Goal: Task Accomplishment & Management: Manage account settings

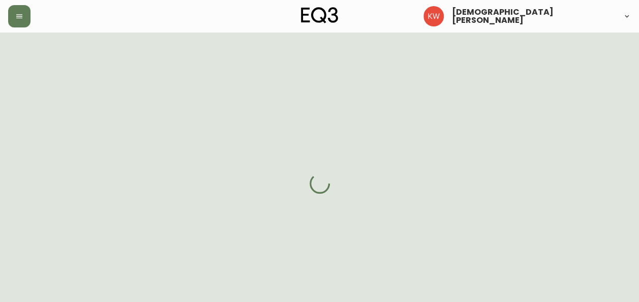
select select "AB"
select select "CA"
select select "CA_EN"
select select "Other"
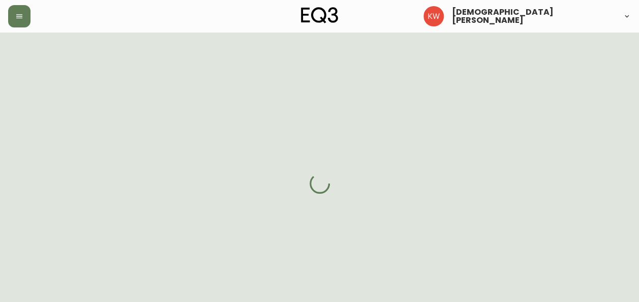
select select "cjw10z96m00006gs08l3o91tv"
select select "false"
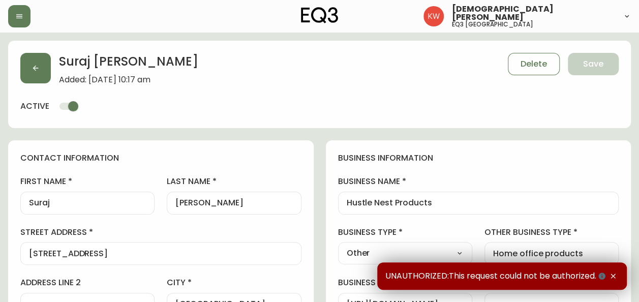
click at [613, 277] on icon "button" at bounding box center [613, 276] width 5 height 5
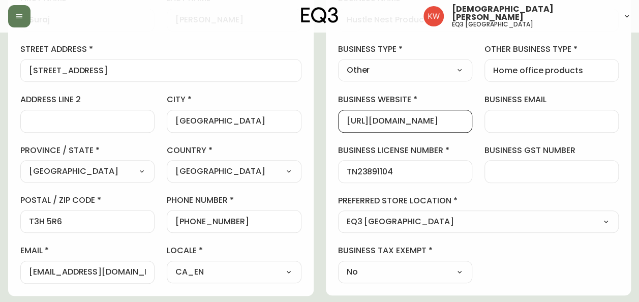
drag, startPoint x: 461, startPoint y: 121, endPoint x: 344, endPoint y: 121, distance: 116.9
click at [344, 121] on div "[URL][DOMAIN_NAME]" at bounding box center [405, 121] width 134 height 23
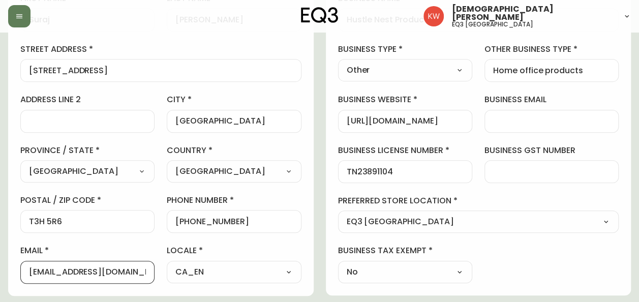
drag, startPoint x: 32, startPoint y: 270, endPoint x: 112, endPoint y: 281, distance: 81.0
click at [112, 281] on div "[EMAIL_ADDRESS][DOMAIN_NAME]" at bounding box center [87, 272] width 134 height 23
click at [29, 269] on input "[EMAIL_ADDRESS][DOMAIN_NAME]" at bounding box center [87, 272] width 117 height 10
drag, startPoint x: 29, startPoint y: 269, endPoint x: 155, endPoint y: 275, distance: 125.2
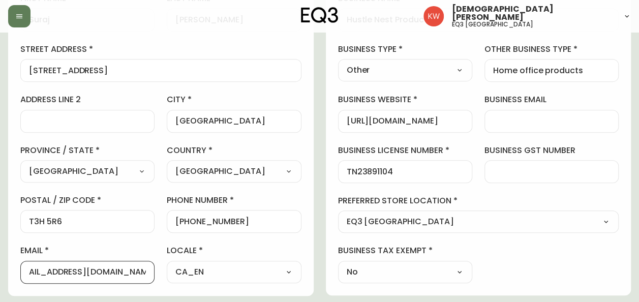
click at [155, 275] on div "first name Suraj last name [PERSON_NAME][GEOGRAPHIC_DATA] address [STREET_ADDRE…" at bounding box center [160, 138] width 281 height 290
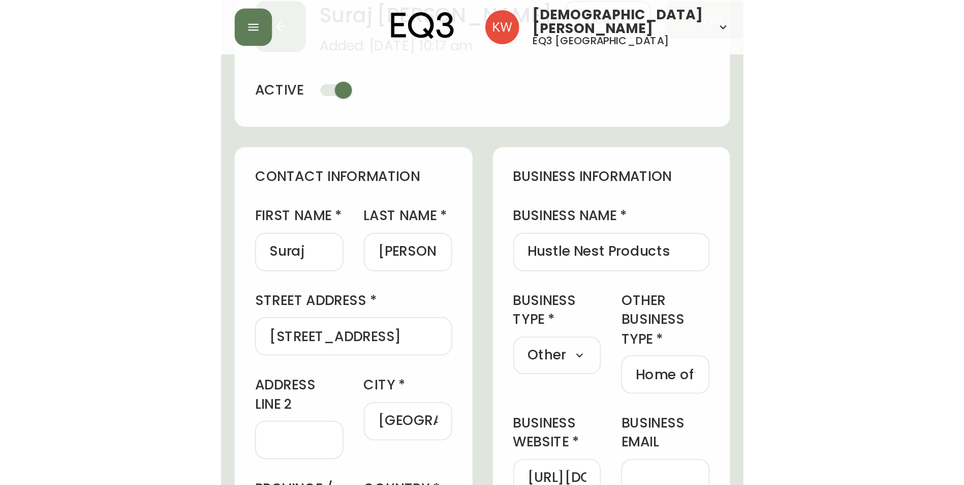
scroll to position [52, 0]
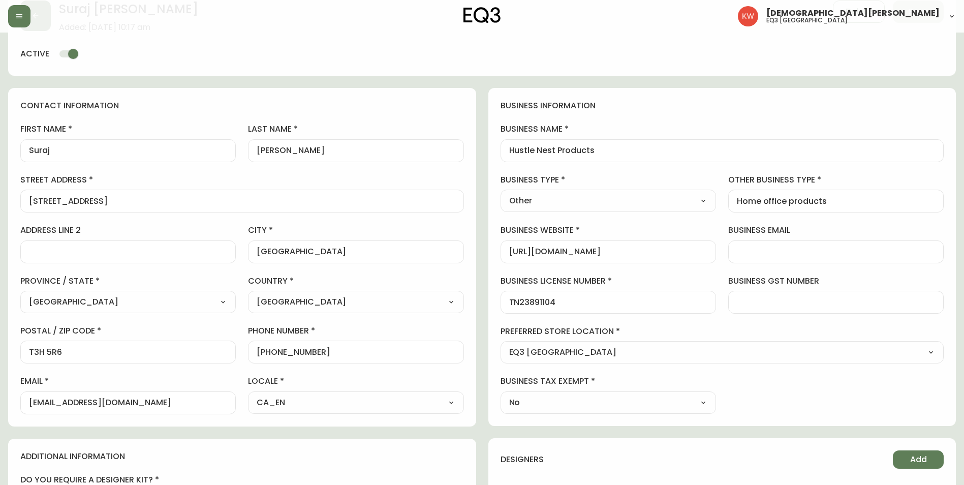
click at [178, 301] on input "[EMAIL_ADDRESS][DOMAIN_NAME]" at bounding box center [128, 403] width 198 height 10
drag, startPoint x: 98, startPoint y: 408, endPoint x: 25, endPoint y: 414, distance: 73.4
click at [25, 301] on div "[EMAIL_ADDRESS][DOMAIN_NAME]" at bounding box center [128, 402] width 216 height 23
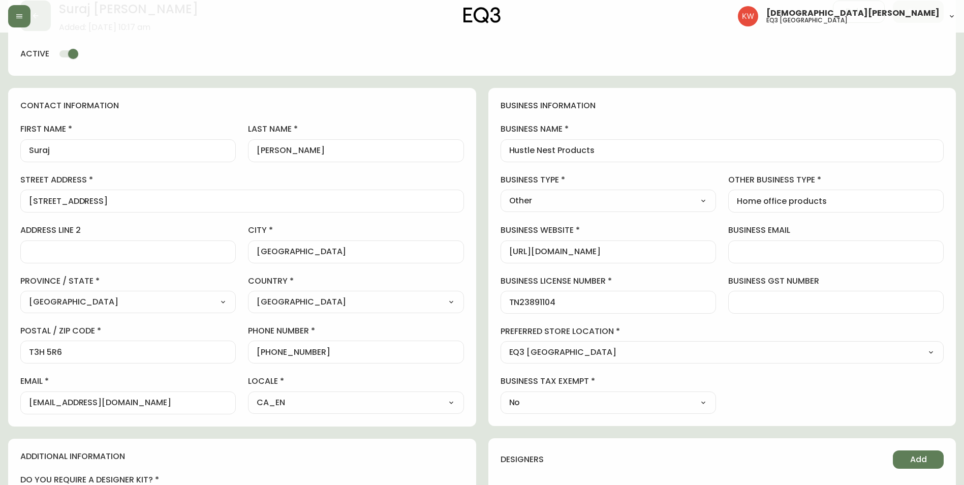
click at [176, 301] on input "[EMAIL_ADDRESS][DOMAIN_NAME]" at bounding box center [128, 403] width 198 height 10
drag, startPoint x: 47, startPoint y: 416, endPoint x: 1, endPoint y: 423, distance: 46.8
click at [1, 301] on main "[PERSON_NAME] Added: [DATE] 10:17 am Delete Save active contact information fir…" at bounding box center [482, 387] width 964 height 814
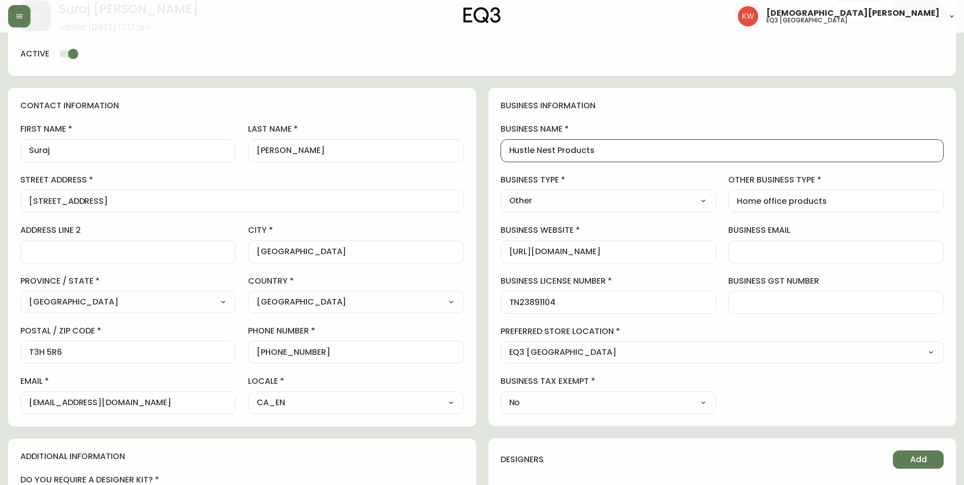
click at [600, 151] on input "Hustle Nest Products" at bounding box center [722, 151] width 427 height 10
